Goal: Information Seeking & Learning: Understand process/instructions

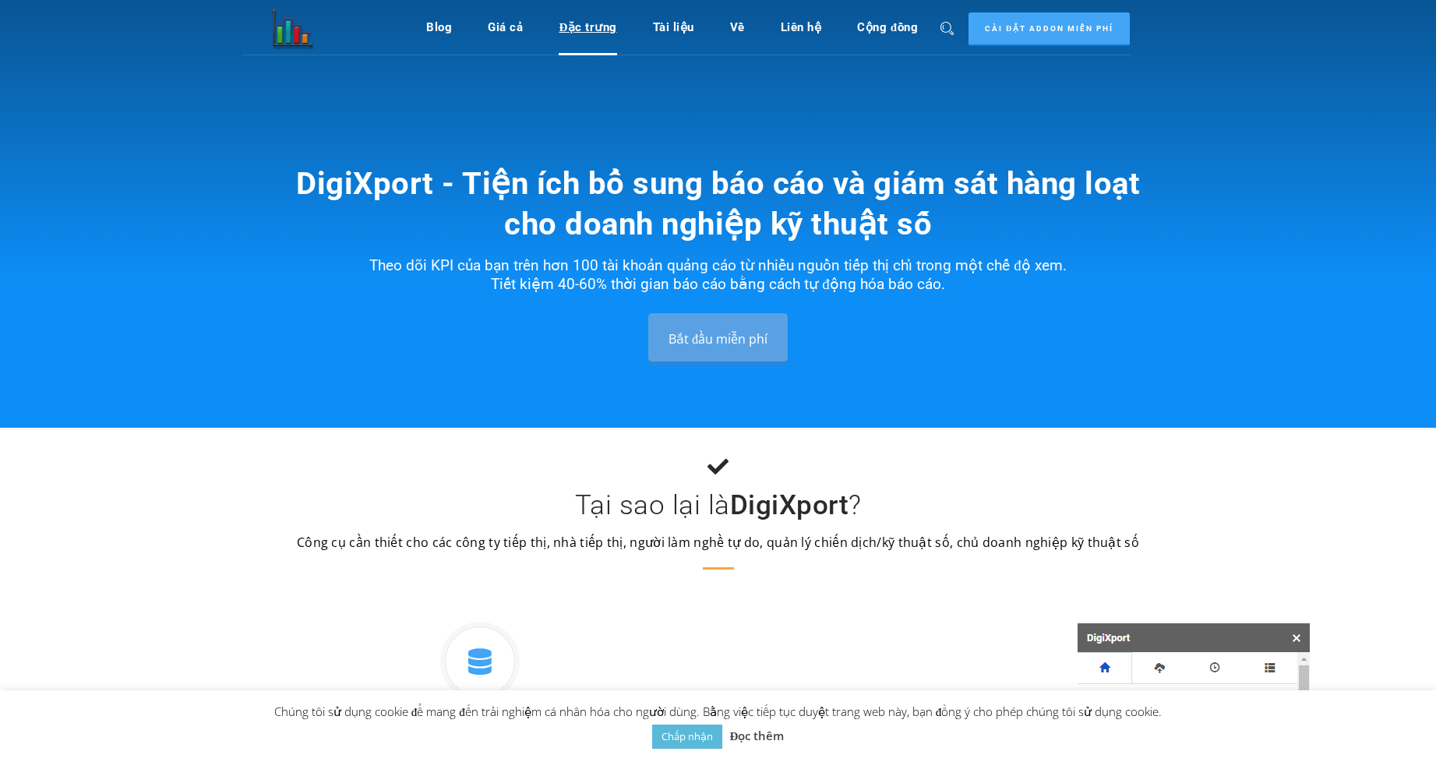
click at [588, 23] on font "Đặc trưng" at bounding box center [588, 27] width 58 height 14
click at [589, 30] on font "Đặc trưng" at bounding box center [588, 27] width 58 height 14
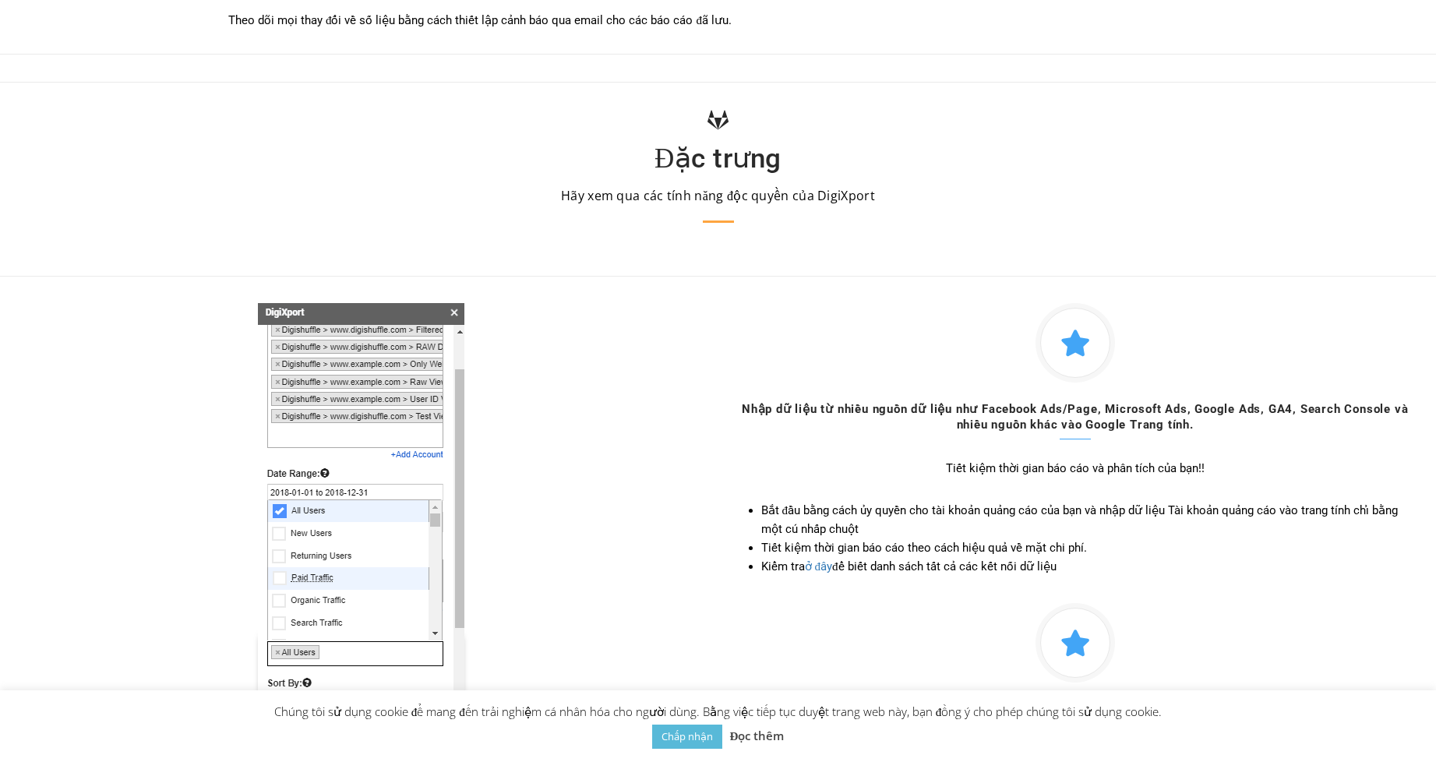
scroll to position [1381, 0]
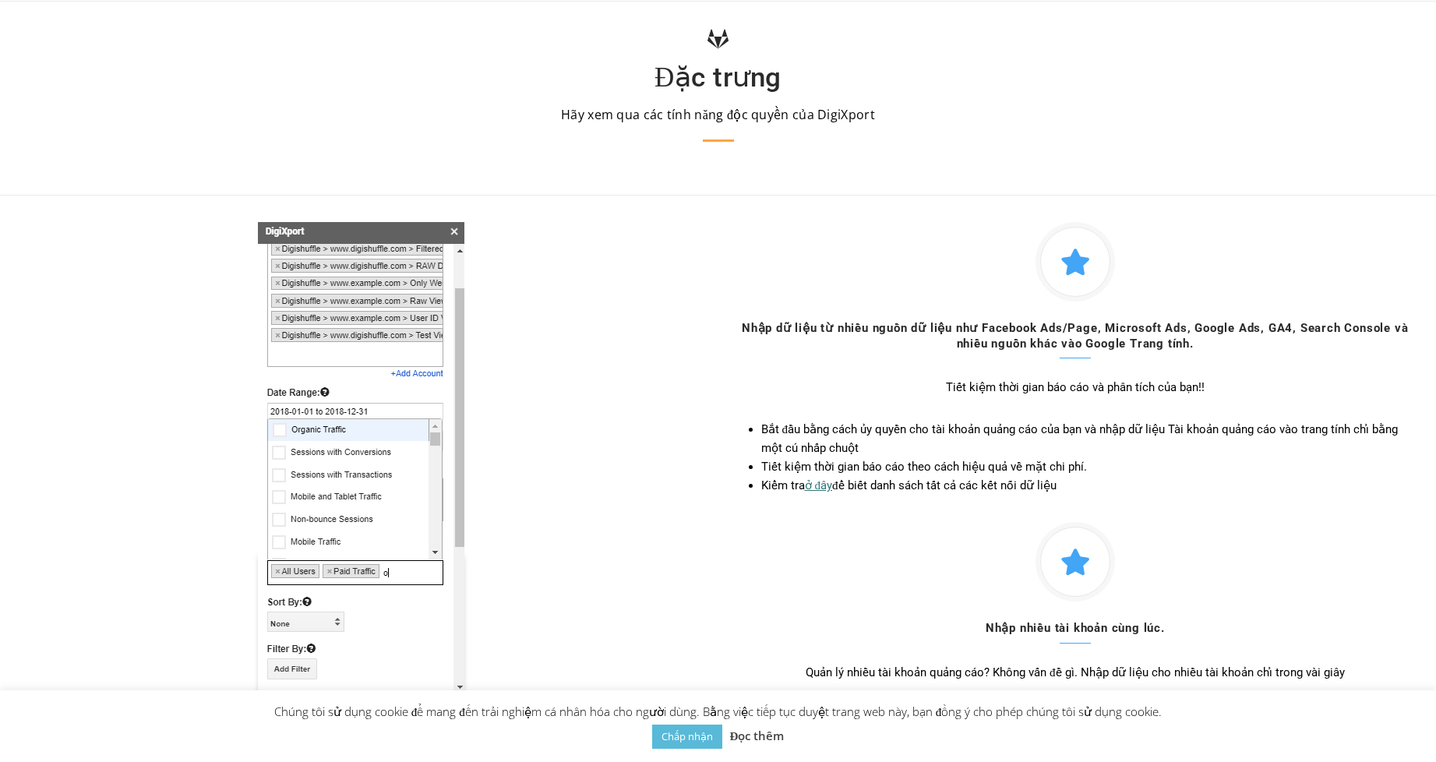
click at [826, 484] on font "ở đây" at bounding box center [819, 486] width 28 height 14
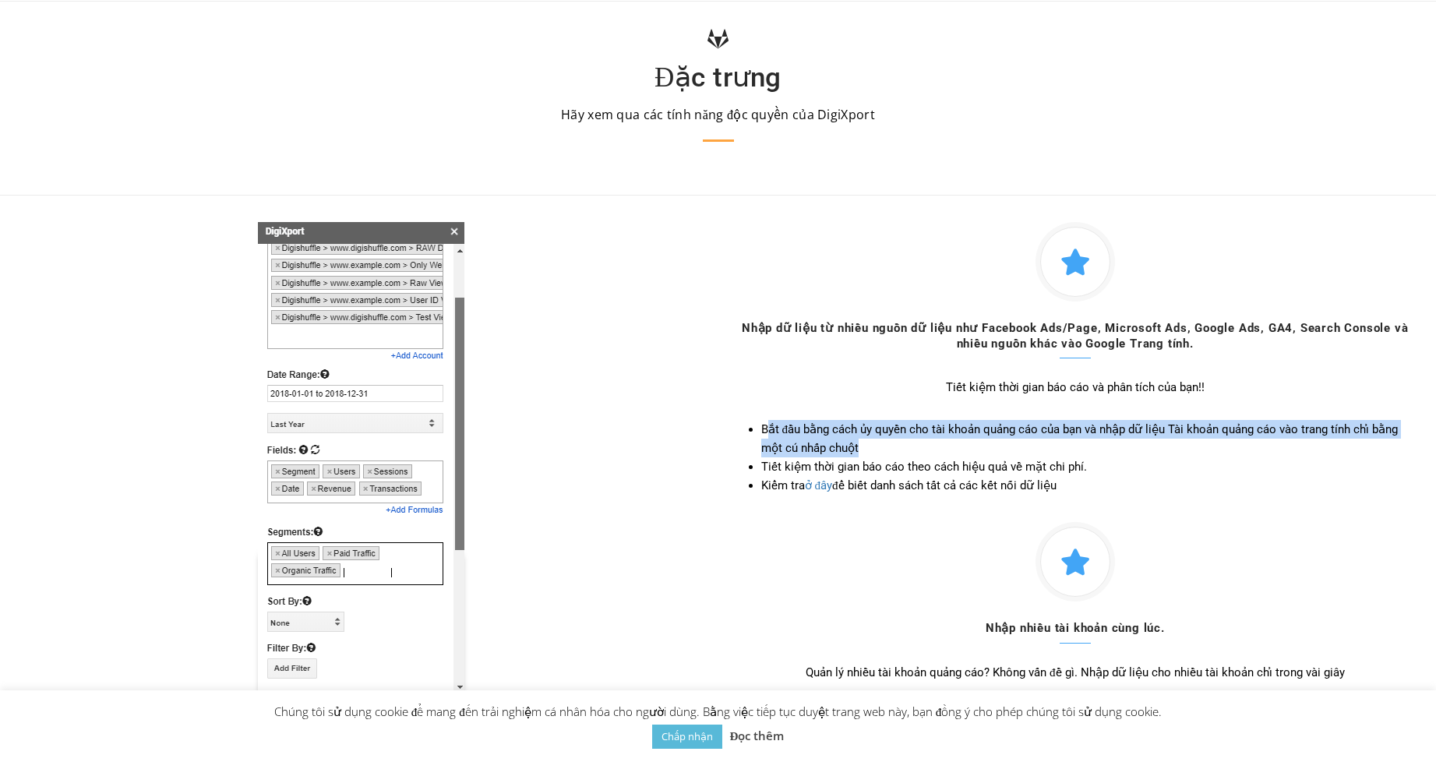
drag, startPoint x: 769, startPoint y: 427, endPoint x: 847, endPoint y: 448, distance: 80.7
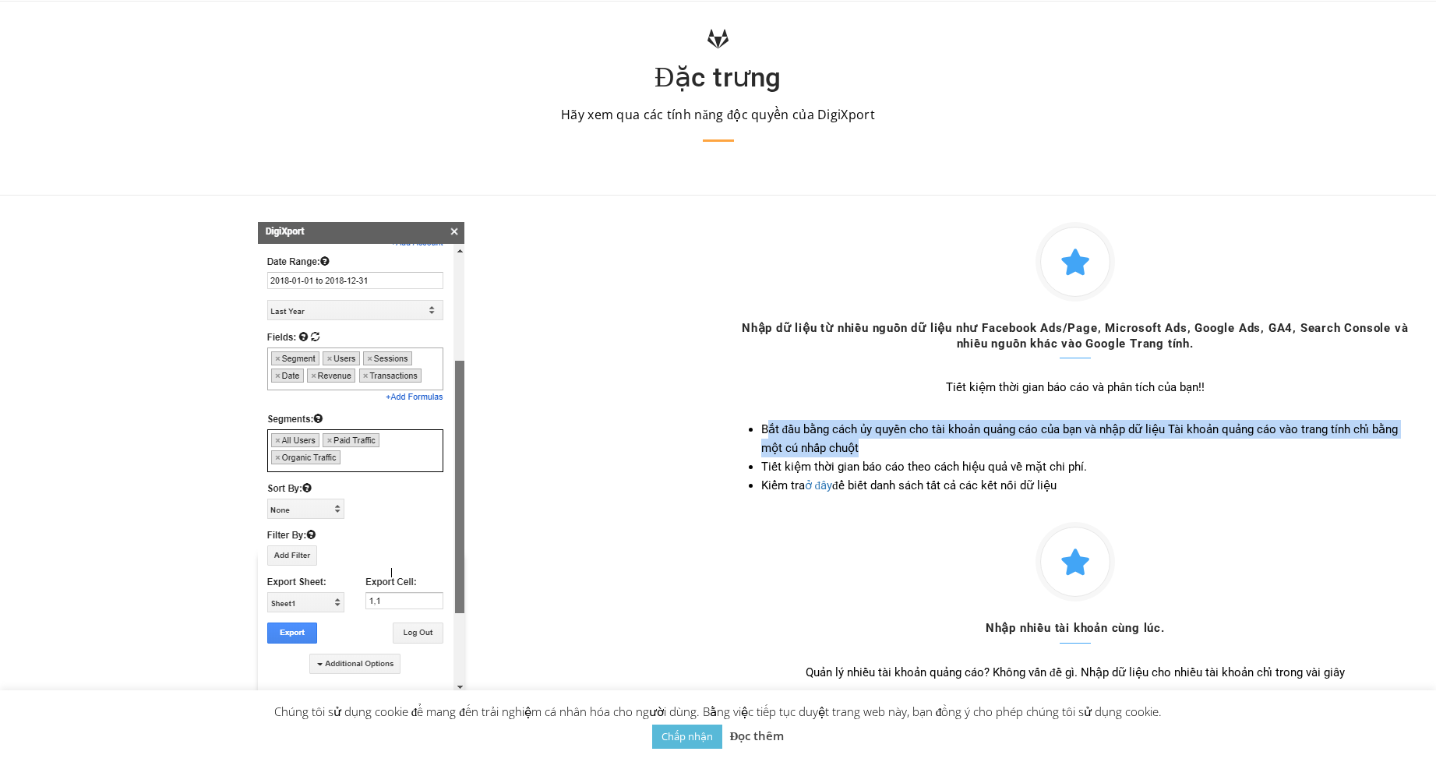
click at [847, 448] on li "Bắt đầu bằng cách ủy quyền cho tài khoản quảng cáo của bạn và nhập dữ liệu Tài …" at bounding box center [1091, 438] width 660 height 37
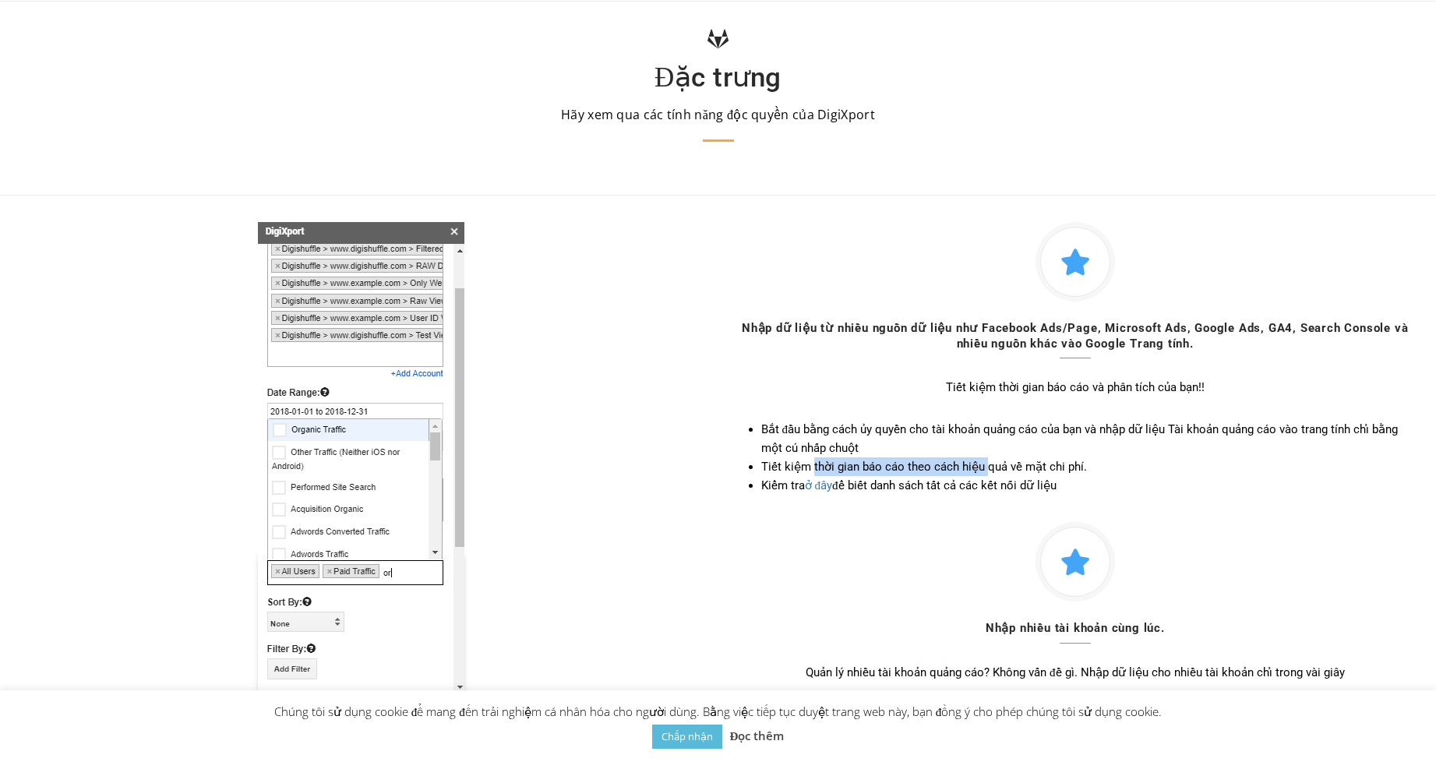
drag, startPoint x: 811, startPoint y: 470, endPoint x: 986, endPoint y: 464, distance: 174.7
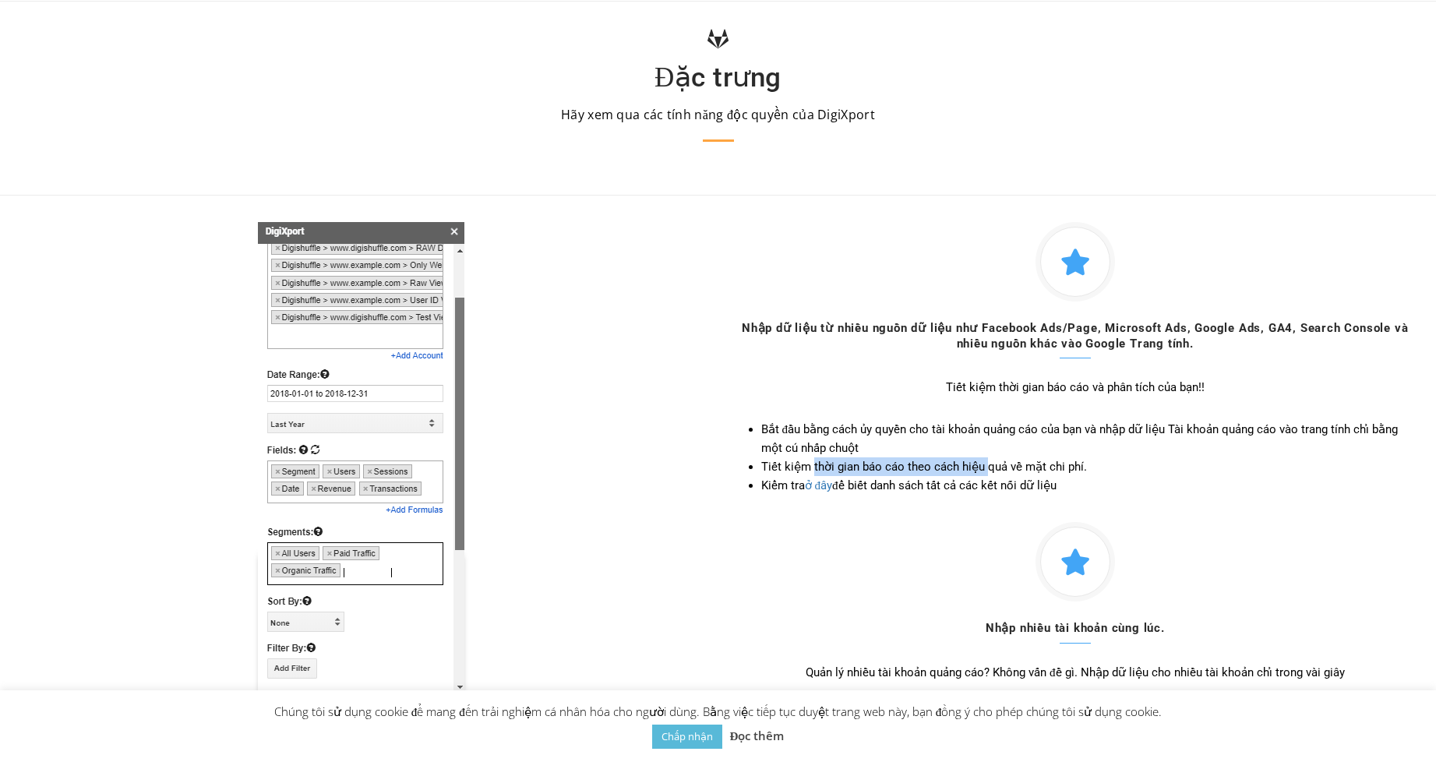
click at [986, 464] on font "Tiết kiệm thời gian báo cáo theo cách hiệu quả về mặt chi phí." at bounding box center [924, 467] width 326 height 14
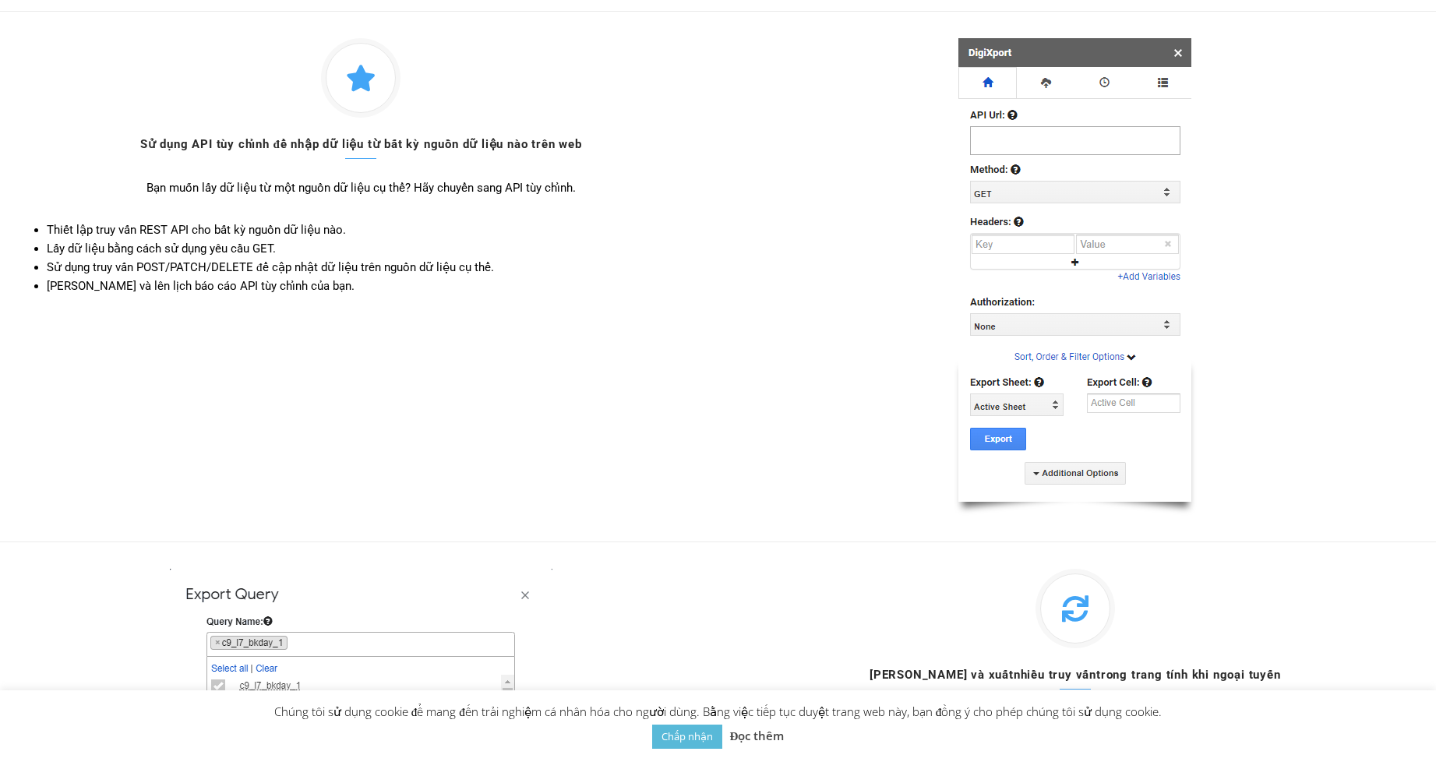
scroll to position [2160, 0]
